Goal: Communication & Community: Share content

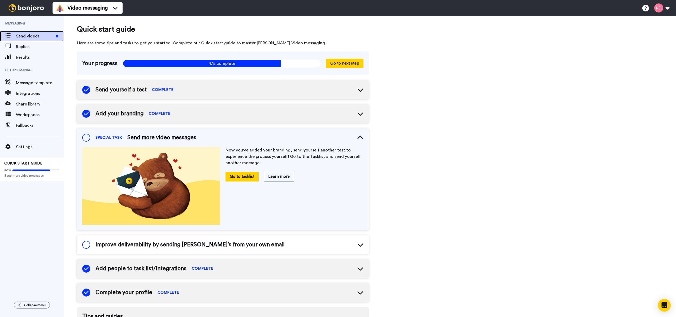
click at [31, 36] on span "Send videos" at bounding box center [35, 36] width 38 height 6
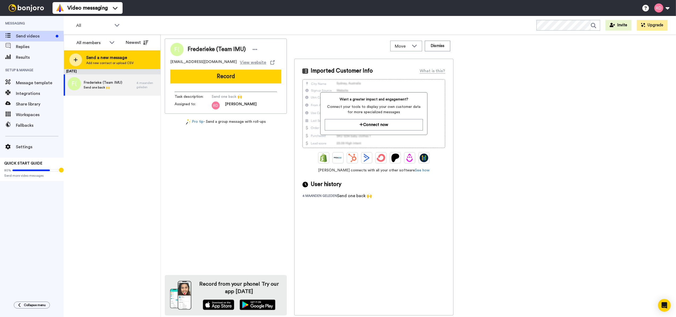
click at [80, 61] on div at bounding box center [75, 59] width 13 height 13
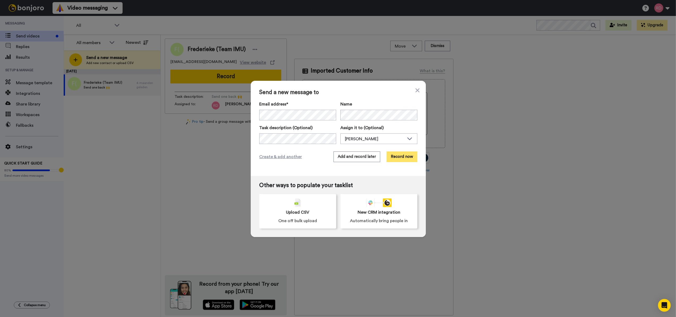
click at [395, 156] on button "Record now" at bounding box center [402, 156] width 31 height 11
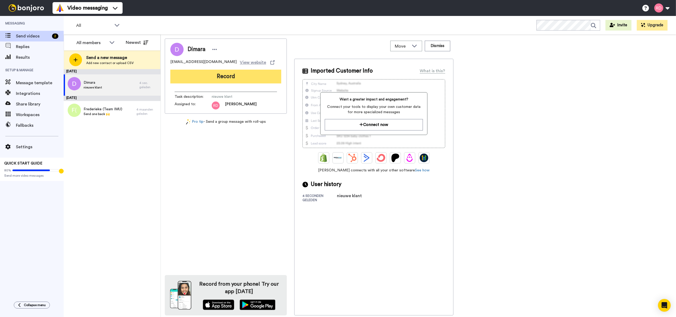
click at [236, 77] on button "Record" at bounding box center [225, 77] width 111 height 14
click at [233, 75] on button "Record" at bounding box center [225, 77] width 111 height 14
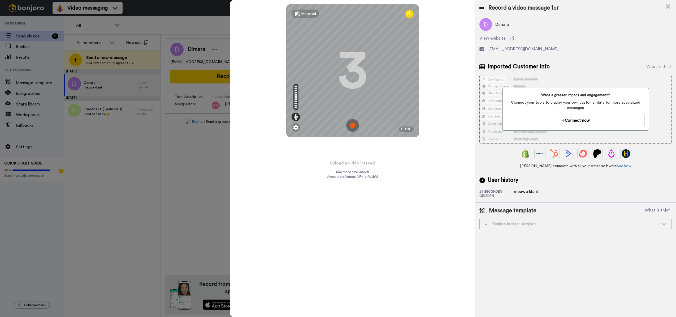
click at [352, 128] on img at bounding box center [352, 125] width 13 height 13
click at [355, 125] on img at bounding box center [352, 125] width 13 height 13
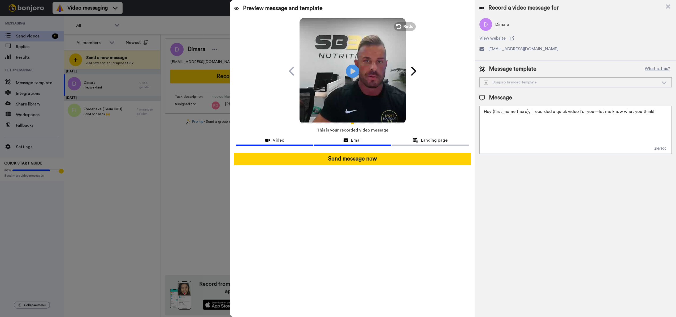
click at [359, 143] on span "Email" at bounding box center [356, 140] width 11 height 6
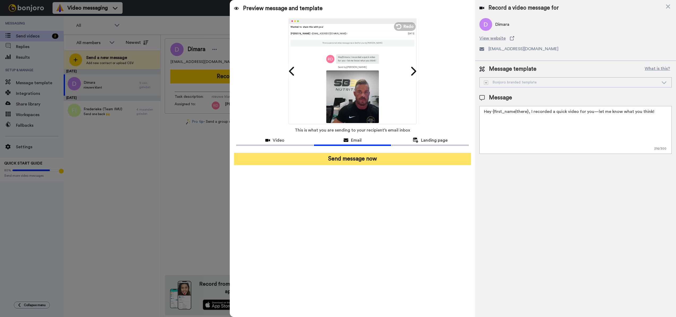
click at [357, 162] on button "Send message now" at bounding box center [352, 159] width 237 height 12
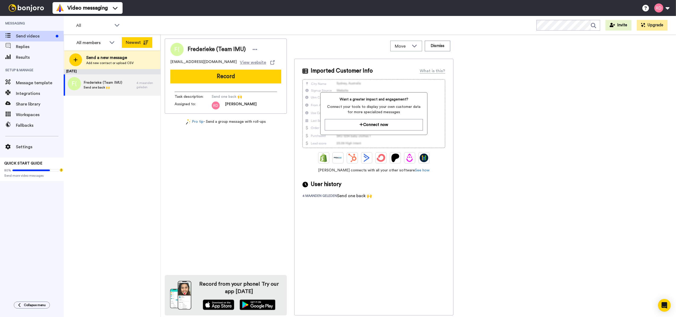
click at [132, 39] on button "Newest" at bounding box center [137, 42] width 31 height 11
click at [32, 51] on div "Replies" at bounding box center [32, 46] width 64 height 11
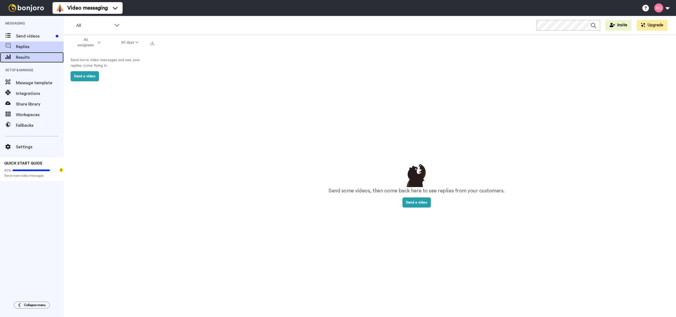
click at [32, 55] on span "Results" at bounding box center [40, 57] width 48 height 6
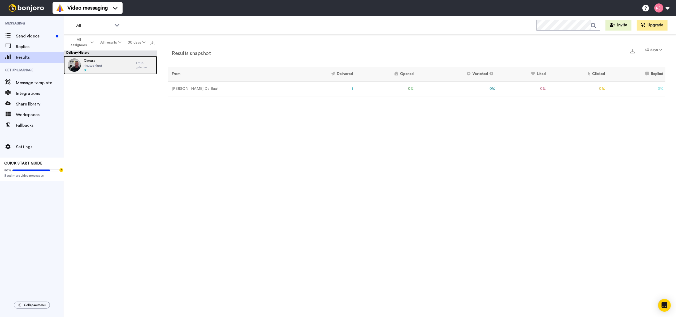
click at [114, 70] on div "Dimara nieuwe klant" at bounding box center [100, 65] width 72 height 19
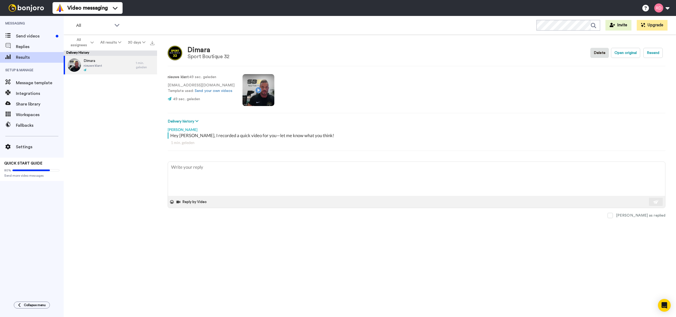
click at [193, 125] on div "Rick De Baat" at bounding box center [417, 128] width 498 height 8
click at [193, 122] on button "Delivery history" at bounding box center [184, 121] width 32 height 6
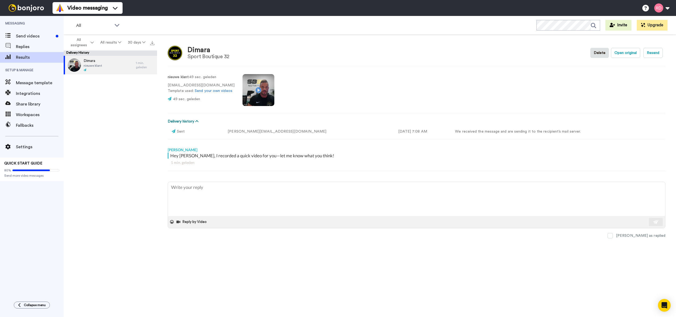
click at [193, 122] on button "Delivery history" at bounding box center [184, 121] width 32 height 6
type textarea "x"
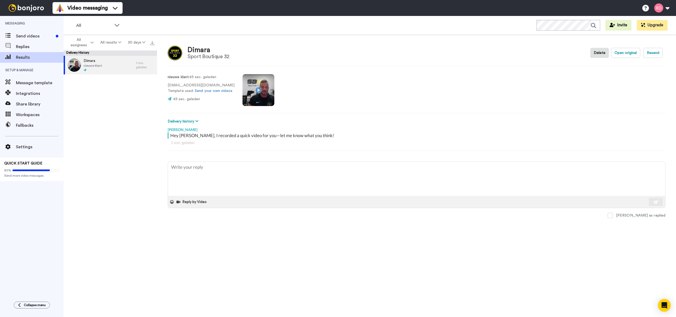
click at [158, 152] on div "Dimara Sport Boutique 32 Delete Open original Resend nieuwe klant : 49 sec. gel…" at bounding box center [416, 177] width 519 height 285
click at [17, 87] on div "Message template" at bounding box center [32, 83] width 64 height 11
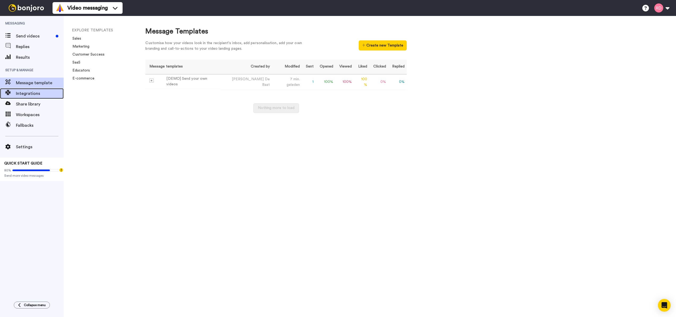
click at [21, 91] on span "Integrations" at bounding box center [40, 93] width 48 height 6
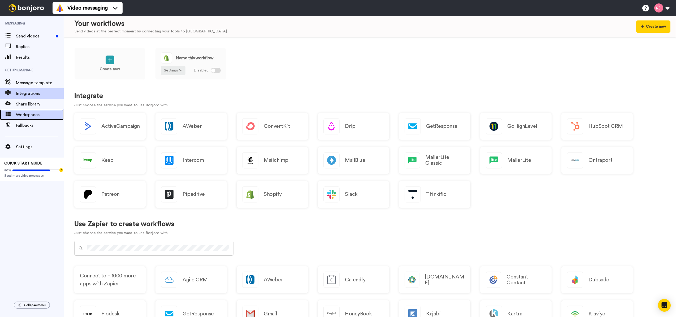
click at [22, 118] on div "Workspaces" at bounding box center [32, 114] width 64 height 11
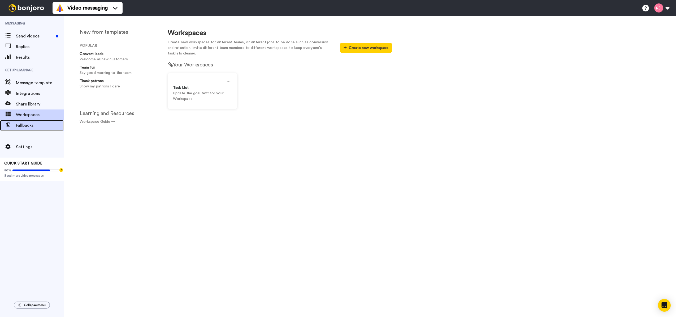
click at [29, 127] on span "Fallbacks" at bounding box center [40, 125] width 48 height 6
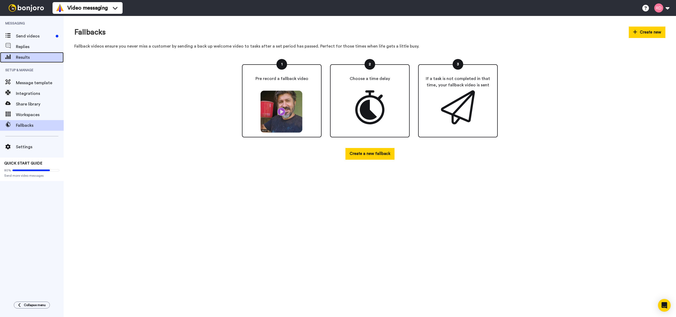
click at [26, 57] on span "Results" at bounding box center [40, 57] width 48 height 6
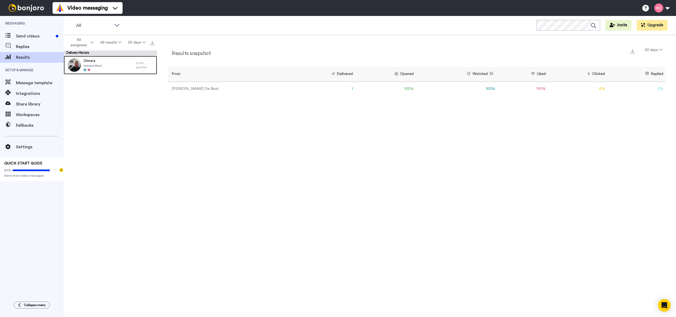
click at [133, 74] on div "Dimara nieuwe klant 6 min. geleden" at bounding box center [110, 188] width 93 height 264
click at [131, 64] on div "Dimara nieuwe klant" at bounding box center [100, 65] width 72 height 19
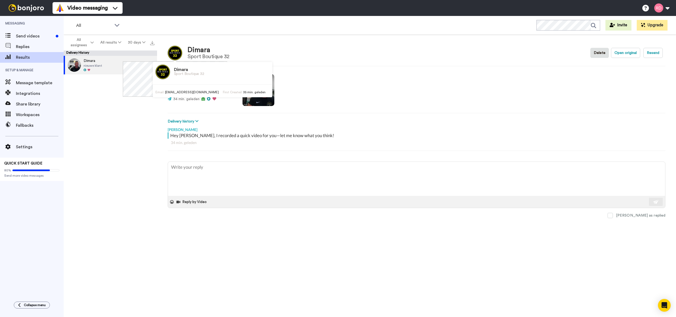
click at [100, 141] on div "Dimara nieuwe klant 34 min. geleden" at bounding box center [110, 188] width 93 height 264
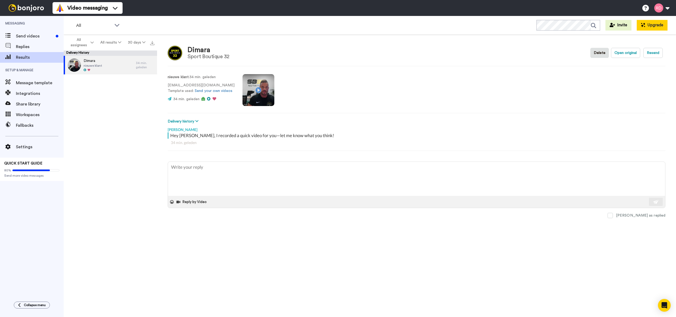
click at [658, 28] on button "Upgrade" at bounding box center [652, 25] width 31 height 11
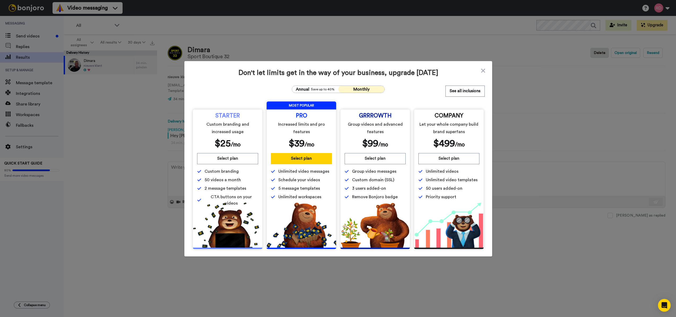
click at [408, 87] on div "Annual Save up to 40% Monthly See all inclusions" at bounding box center [338, 88] width 293 height 7
type textarea "x"
